Goal: Task Accomplishment & Management: Use online tool/utility

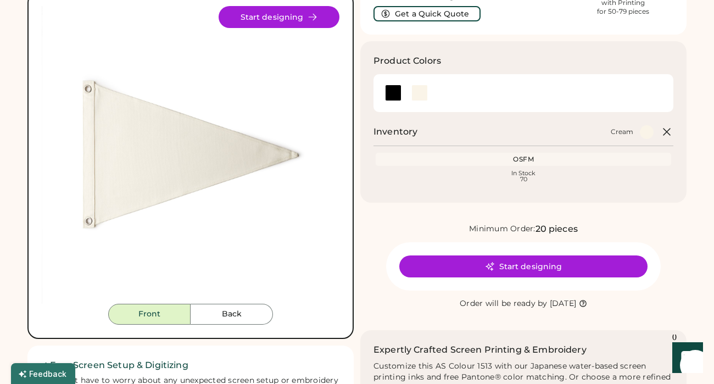
scroll to position [96, 0]
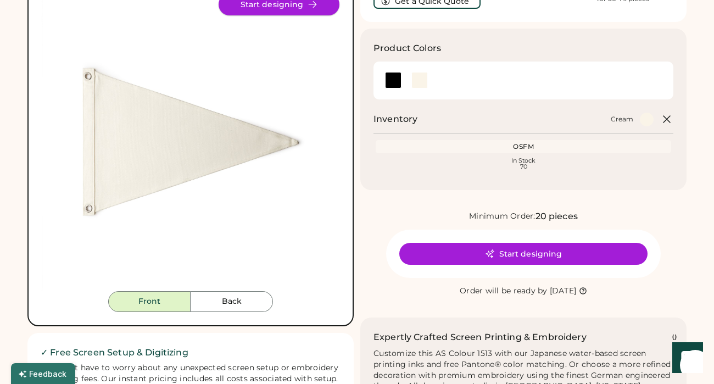
click at [292, 9] on button "Start designing" at bounding box center [279, 4] width 121 height 22
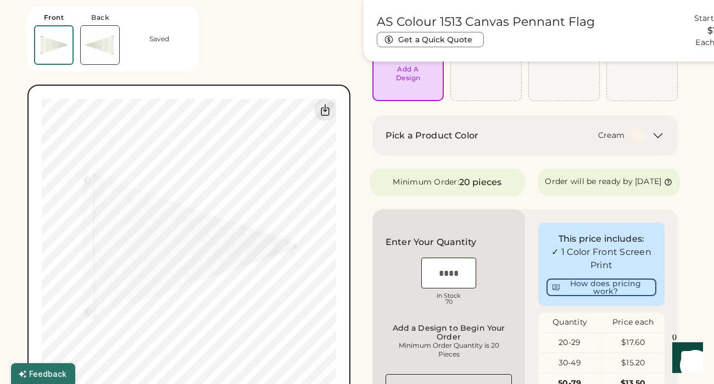
scroll to position [129, 0]
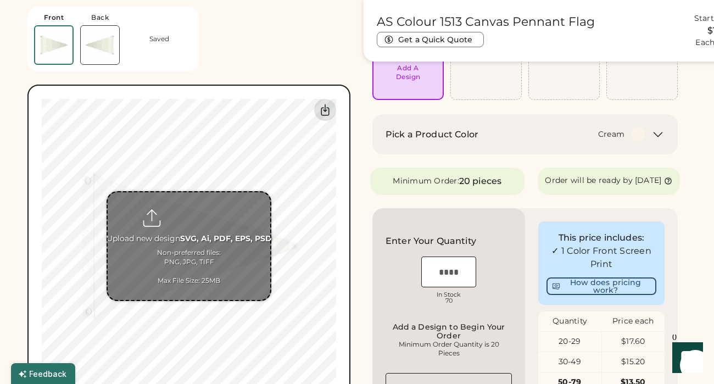
click at [334, 108] on div at bounding box center [325, 110] width 22 height 22
